Goal: Find specific page/section: Find specific page/section

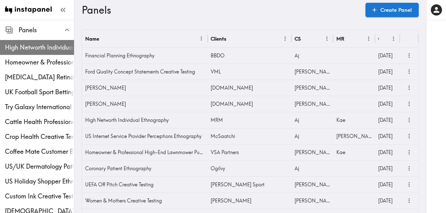
click at [44, 53] on span "High Networth Individual Ethnography" at bounding box center [39, 47] width 69 height 11
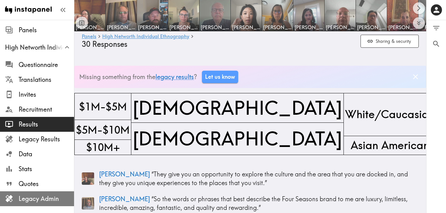
click at [47, 197] on span "Legacy Admin" at bounding box center [46, 198] width 55 height 9
